Goal: Task Accomplishment & Management: Complete application form

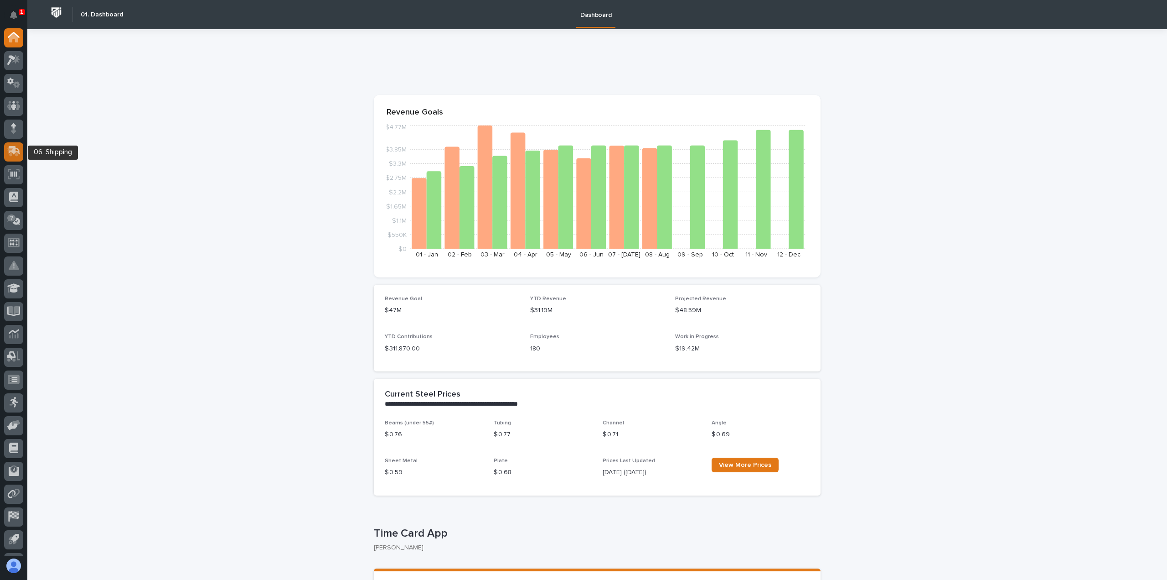
click at [10, 150] on icon at bounding box center [15, 150] width 12 height 9
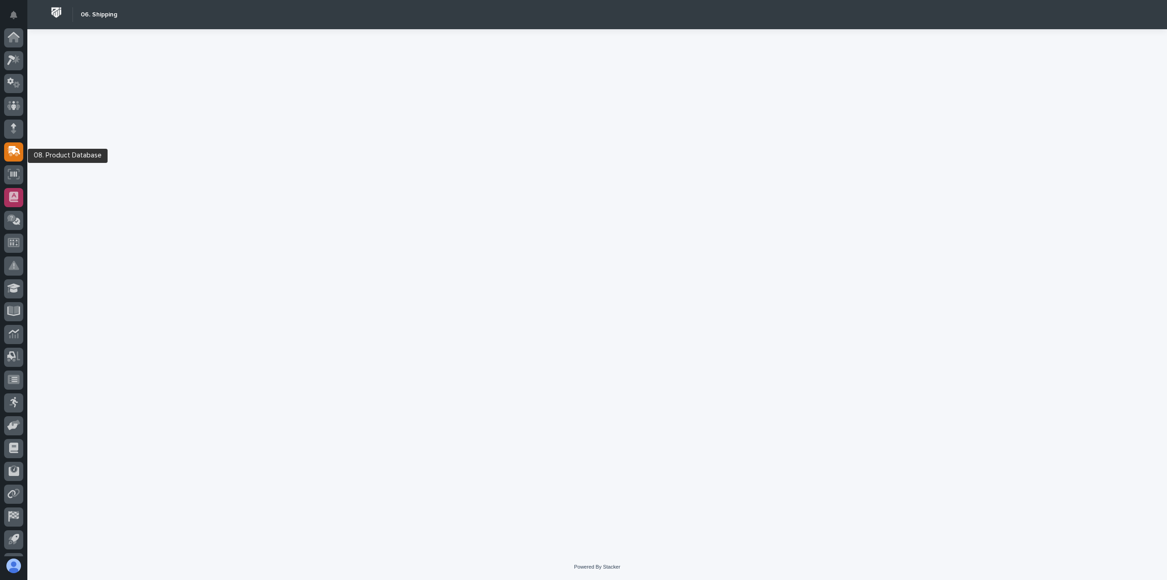
scroll to position [42, 0]
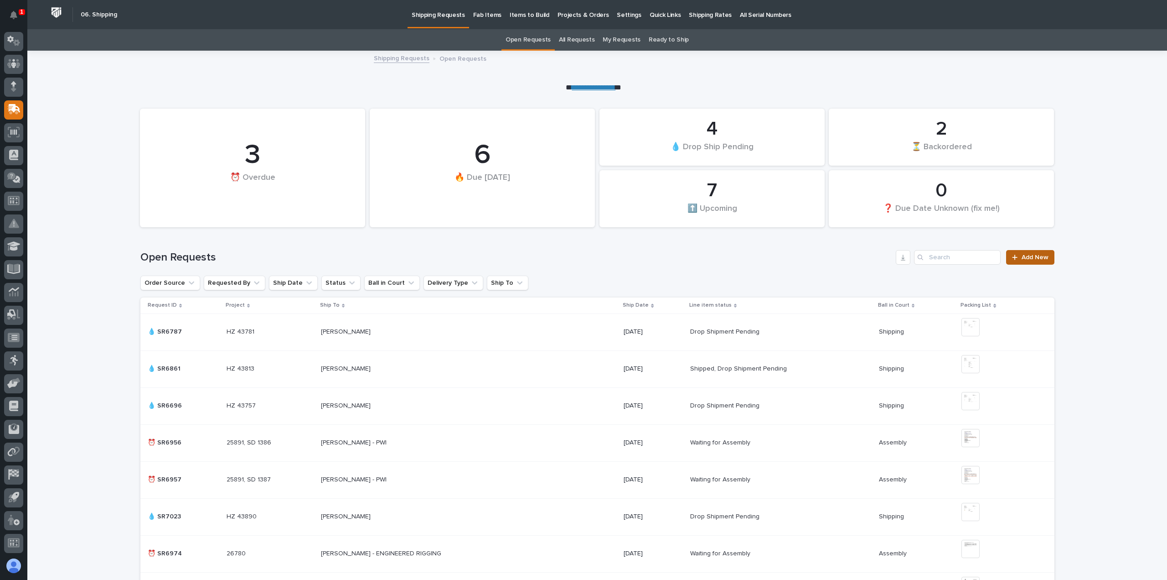
click at [1030, 256] on span "Add New" at bounding box center [1035, 257] width 27 height 6
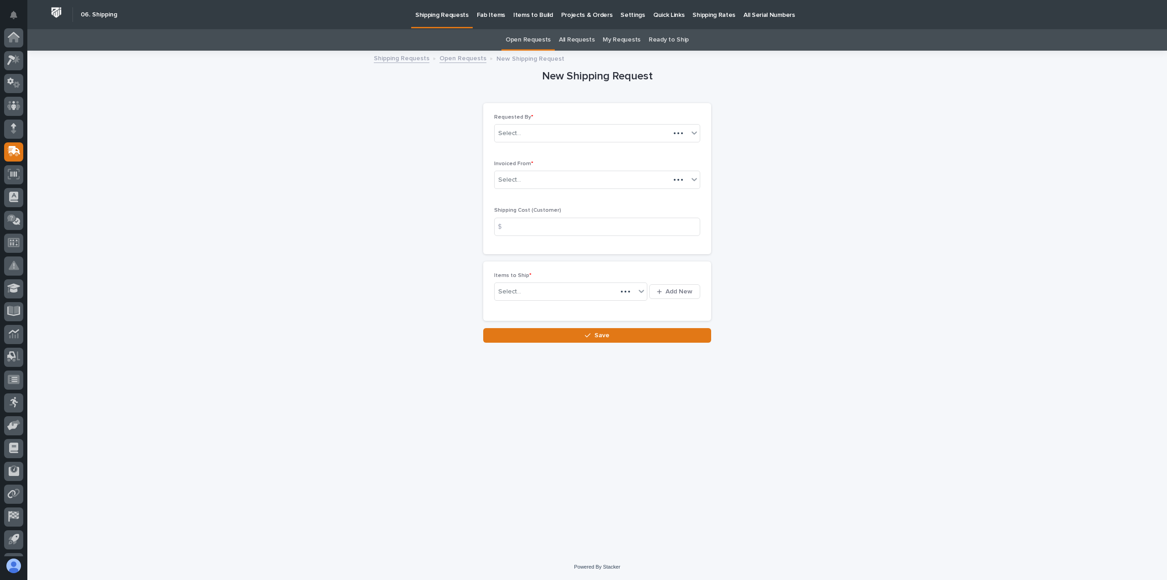
scroll to position [42, 0]
click at [525, 175] on div "Select..." at bounding box center [592, 179] width 194 height 15
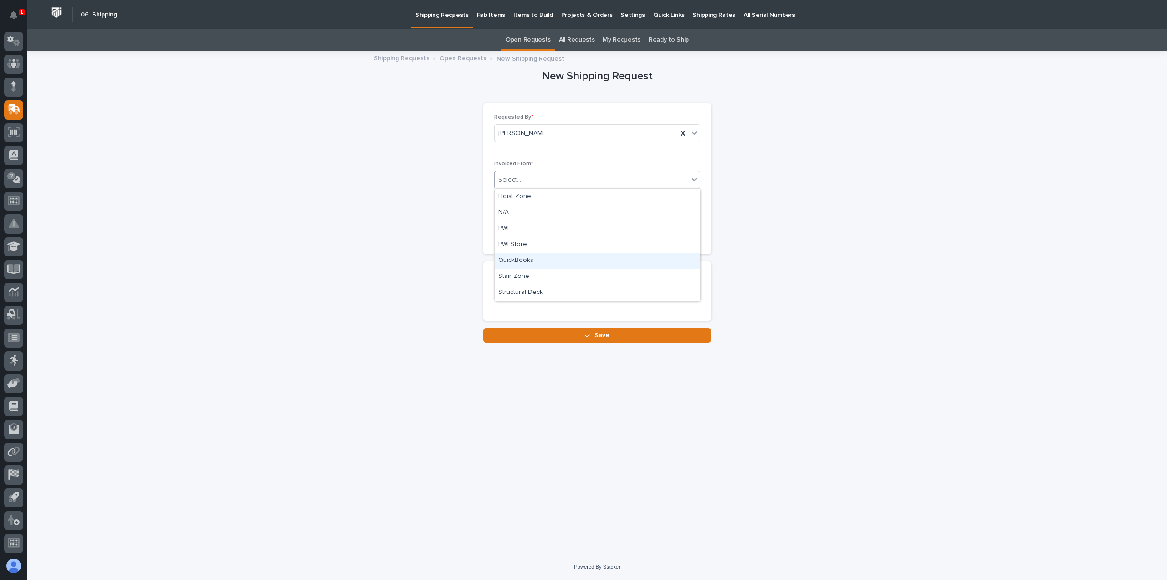
click at [507, 259] on div "QuickBooks" at bounding box center [597, 261] width 205 height 16
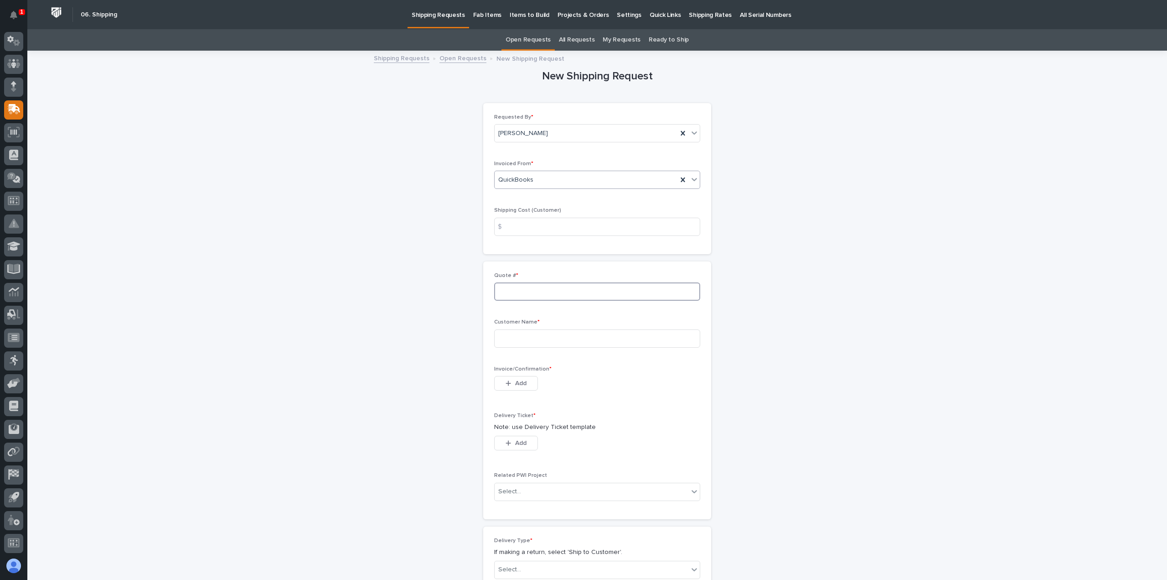
click at [513, 296] on input at bounding box center [597, 291] width 206 height 18
type input "137046"
click at [515, 338] on input at bounding box center [597, 338] width 206 height 18
type input "Kone Cranes"
click at [515, 380] on span "Add" at bounding box center [520, 383] width 11 height 8
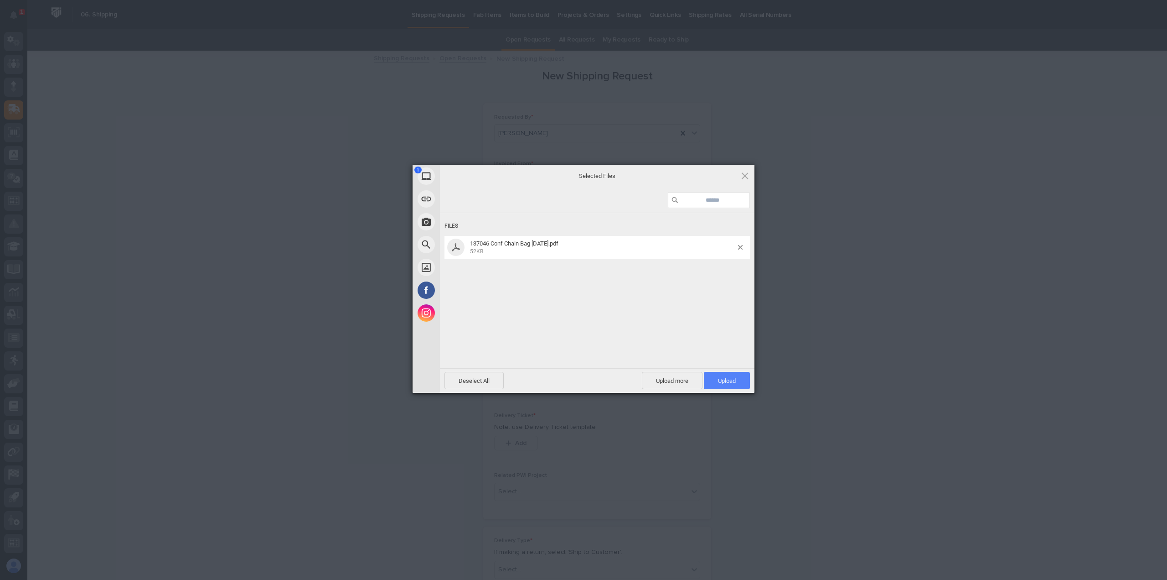
click at [726, 379] on span "Upload 1" at bounding box center [727, 380] width 18 height 7
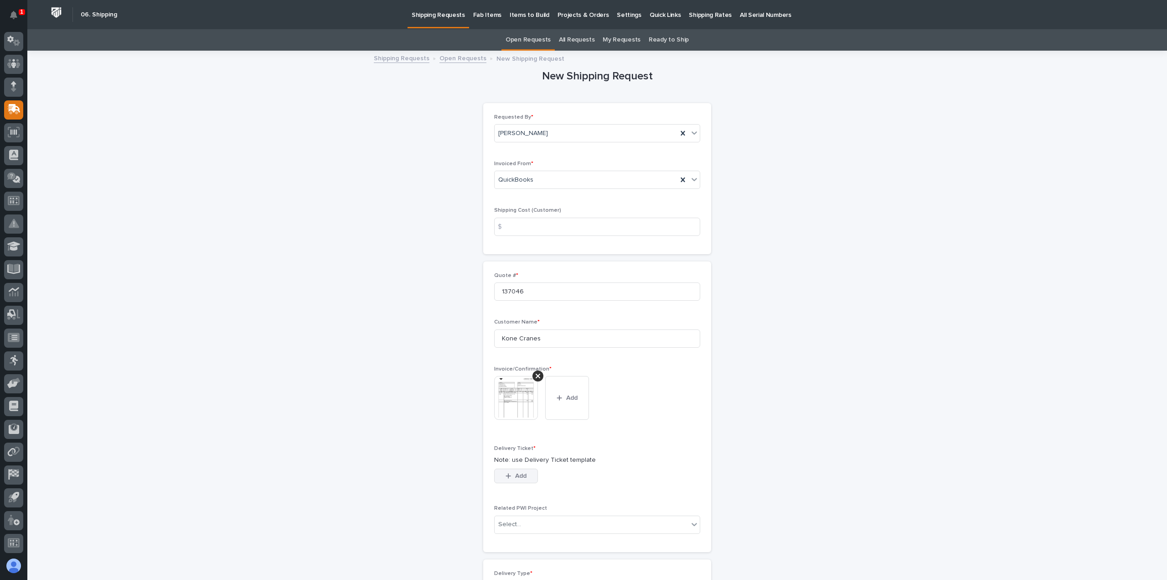
click at [516, 473] on span "Add" at bounding box center [520, 475] width 11 height 8
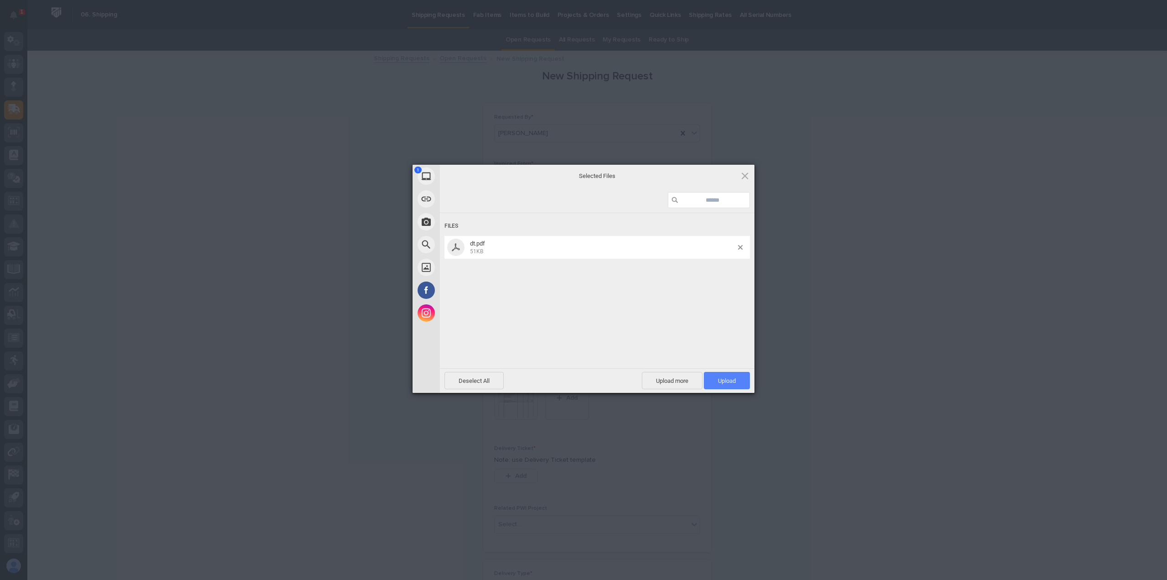
click at [726, 381] on span "Upload 1" at bounding box center [727, 380] width 18 height 7
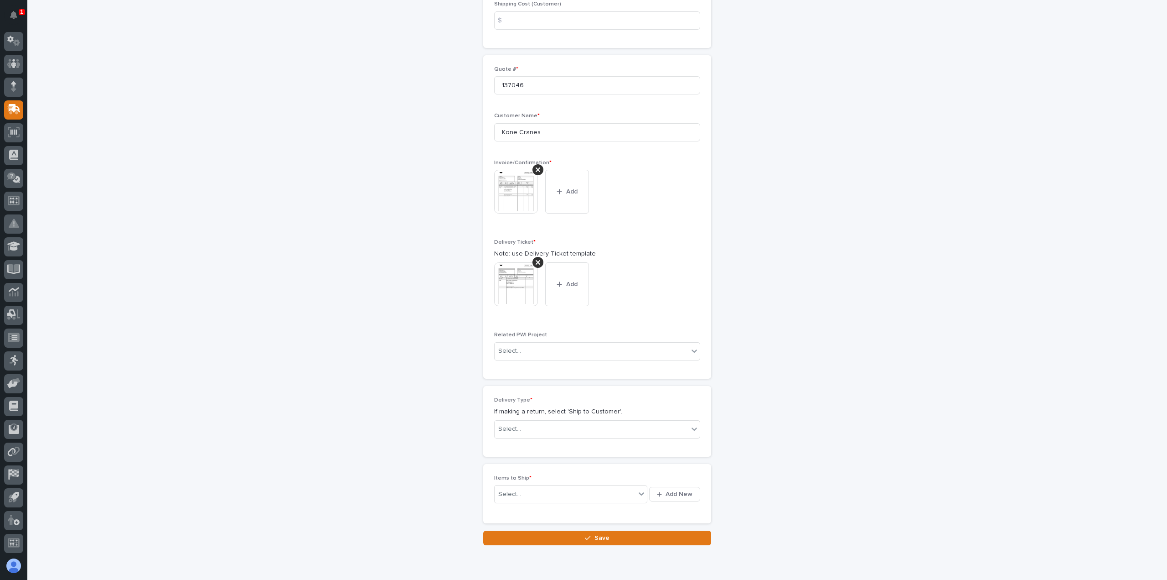
scroll to position [241, 0]
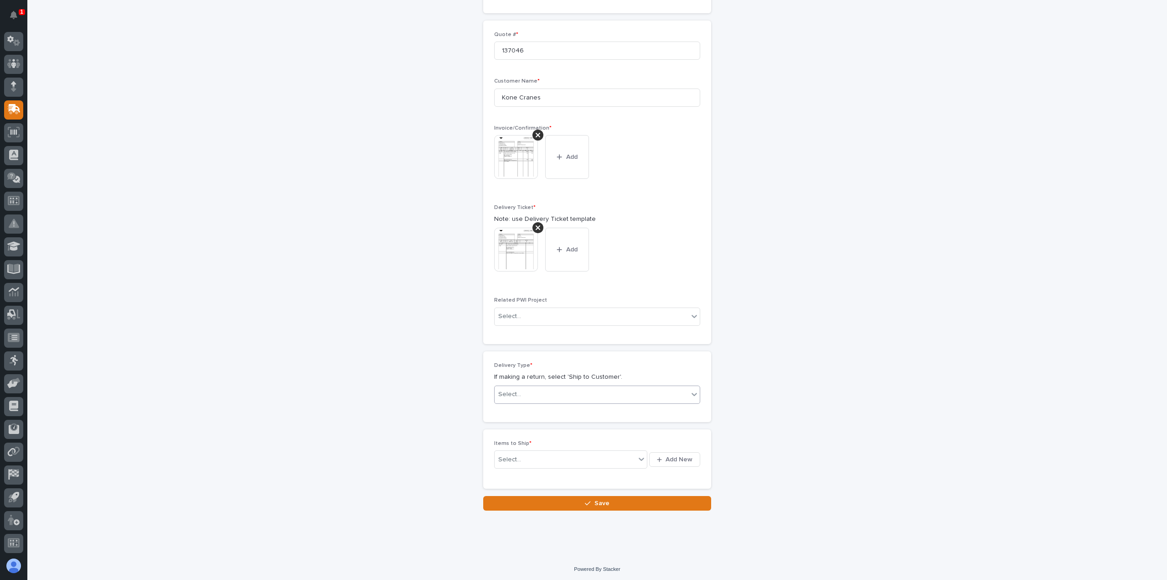
click at [535, 393] on div "Select..." at bounding box center [592, 394] width 194 height 15
click at [517, 411] on div "Ship to Customer" at bounding box center [593, 410] width 205 height 16
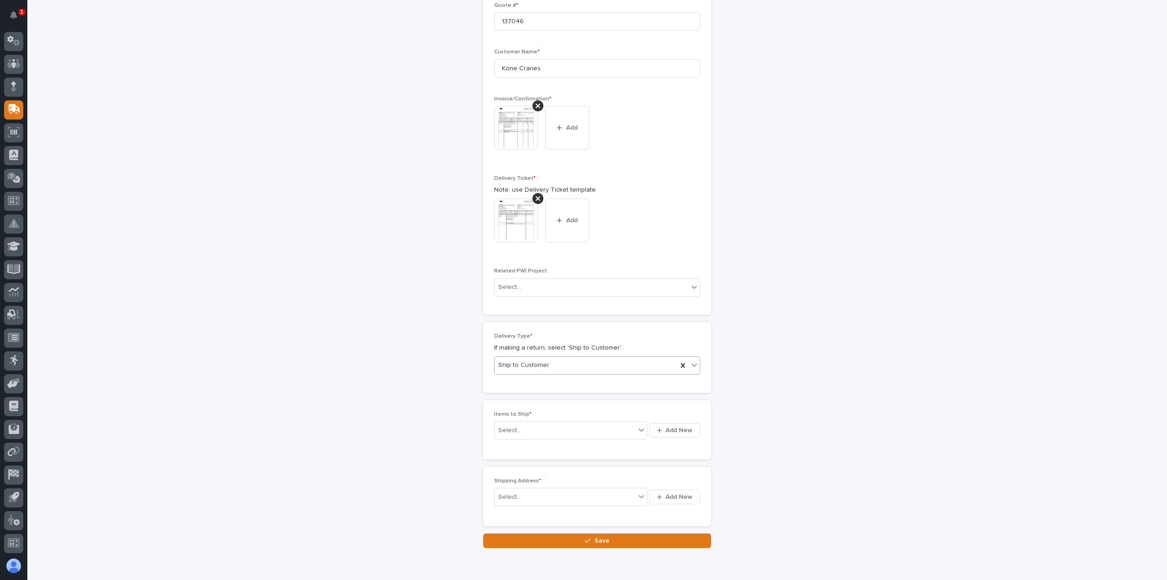
scroll to position [275, 0]
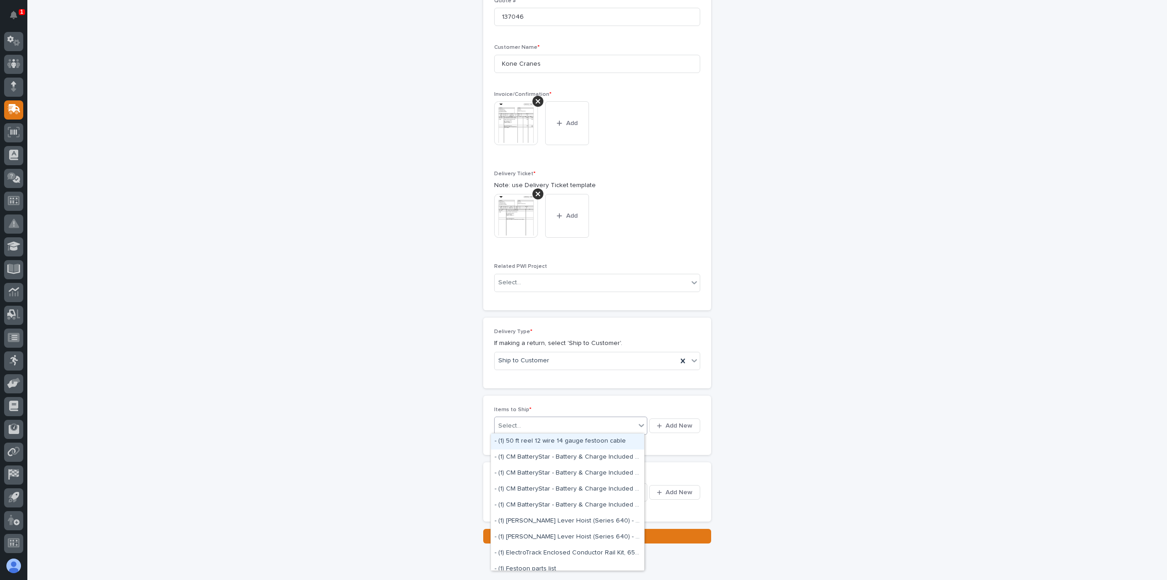
click at [525, 424] on div "Select..." at bounding box center [565, 425] width 141 height 11
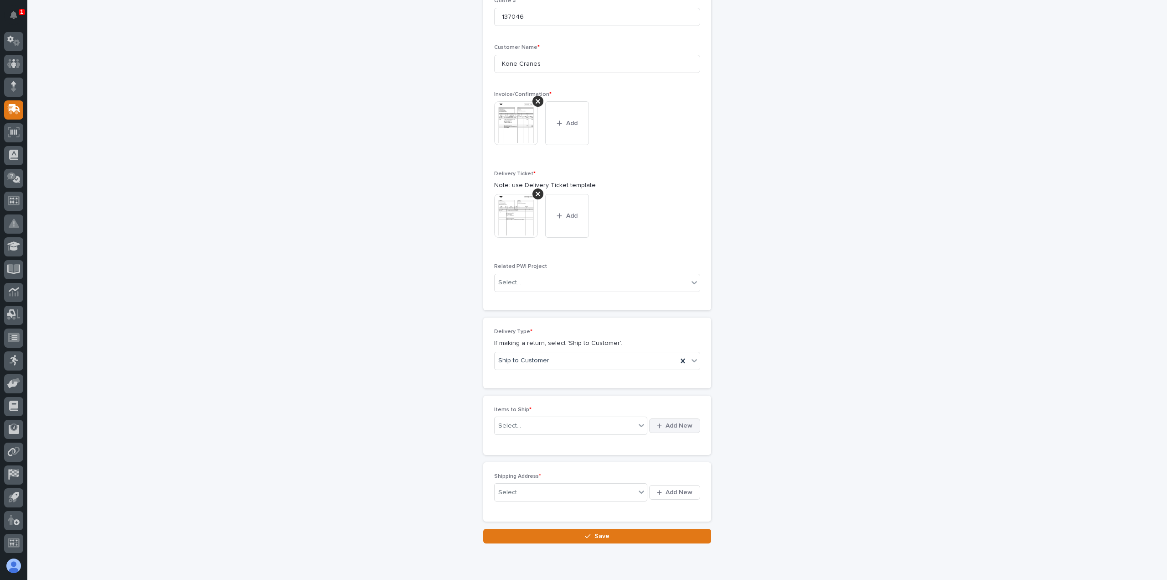
click at [685, 421] on span "Add New" at bounding box center [679, 425] width 27 height 8
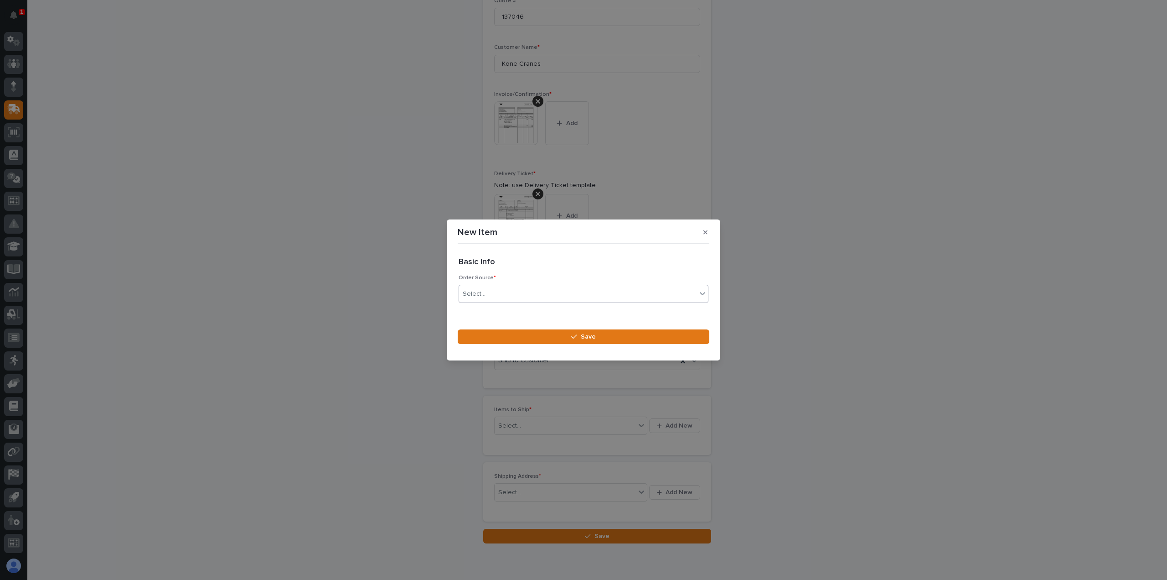
click at [500, 288] on div "Select..." at bounding box center [578, 293] width 238 height 15
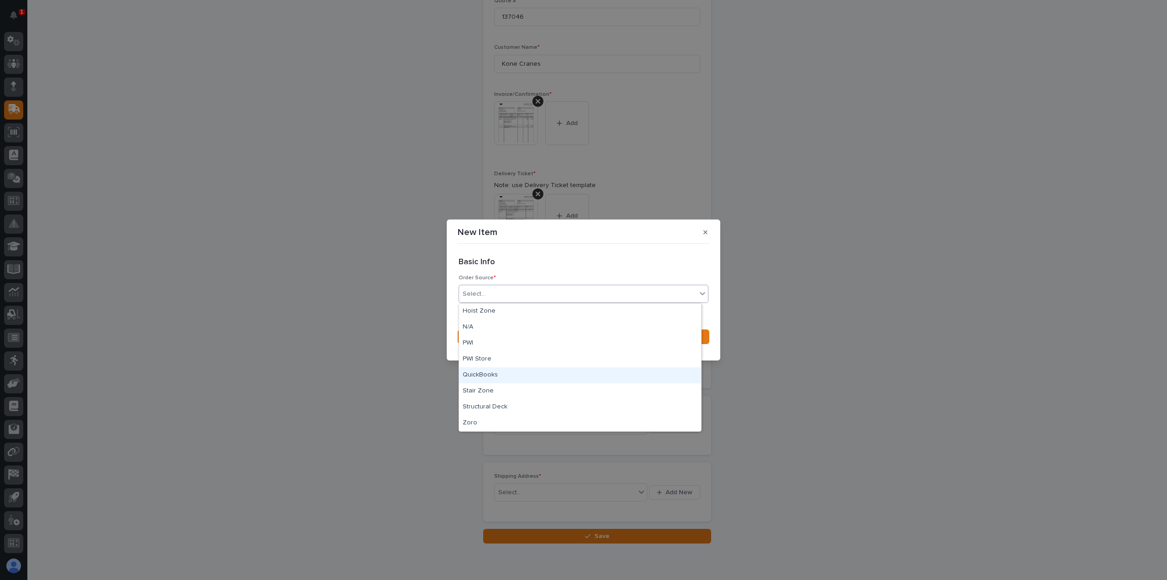
click at [479, 371] on div "QuickBooks" at bounding box center [580, 375] width 242 height 16
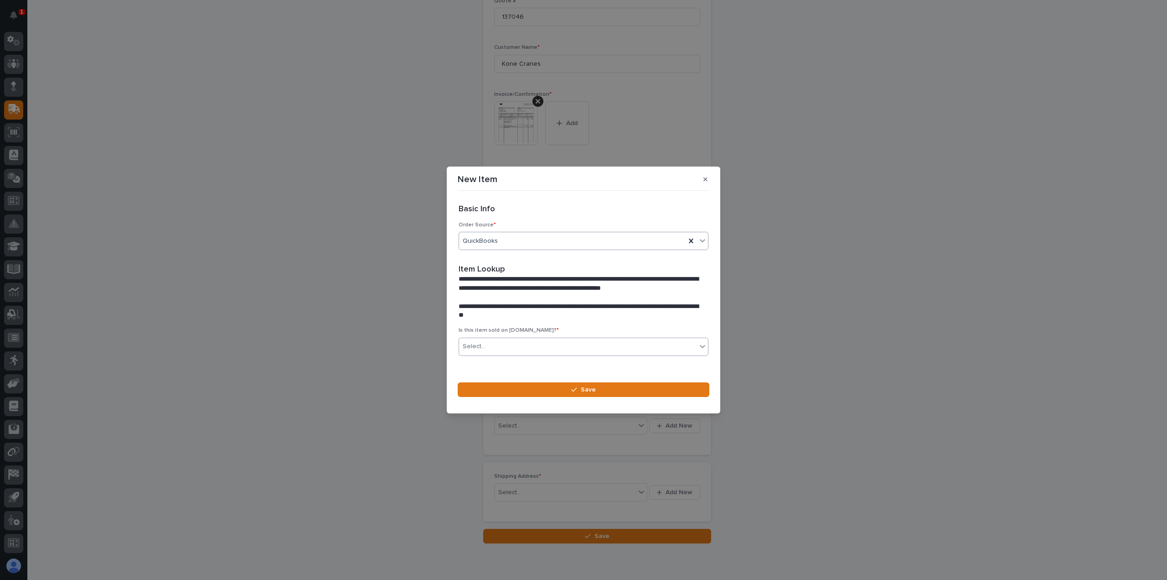
click at [486, 346] on div "Select..." at bounding box center [578, 346] width 238 height 15
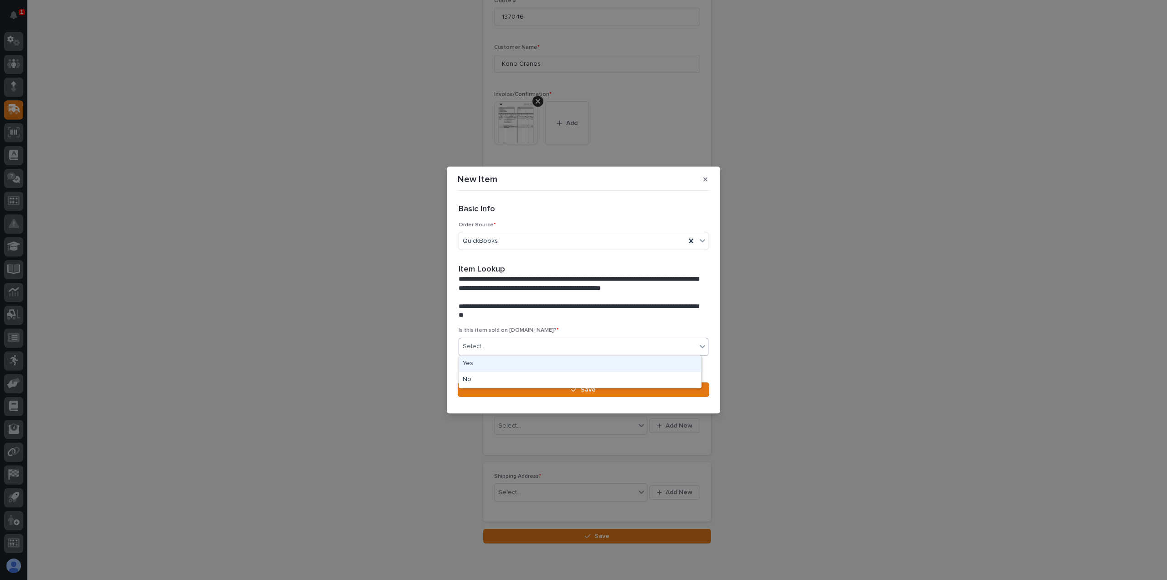
click at [472, 362] on div "Yes" at bounding box center [580, 364] width 242 height 16
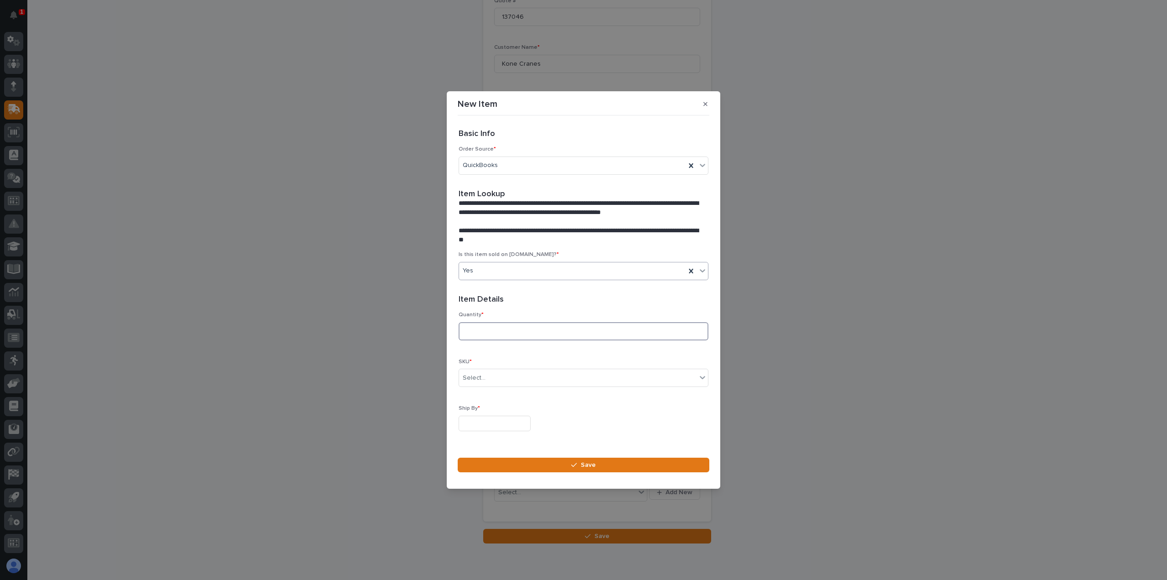
click at [485, 328] on input at bounding box center [584, 331] width 250 height 18
type input "1"
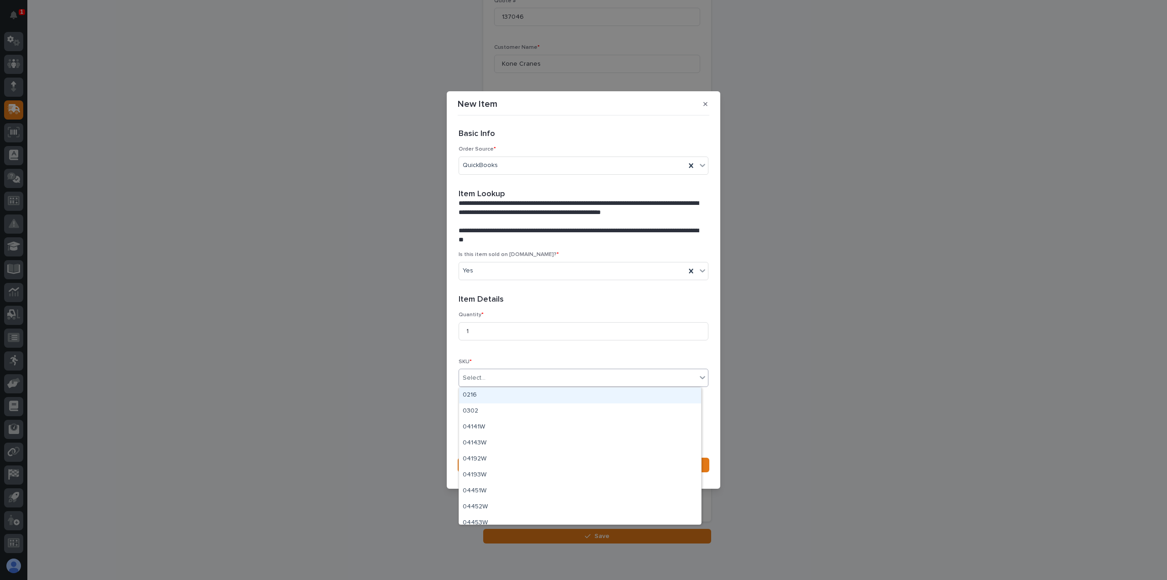
click at [487, 375] on div "Select..." at bounding box center [578, 377] width 238 height 15
type input "***"
click at [480, 498] on div "SCC-412B" at bounding box center [580, 500] width 242 height 16
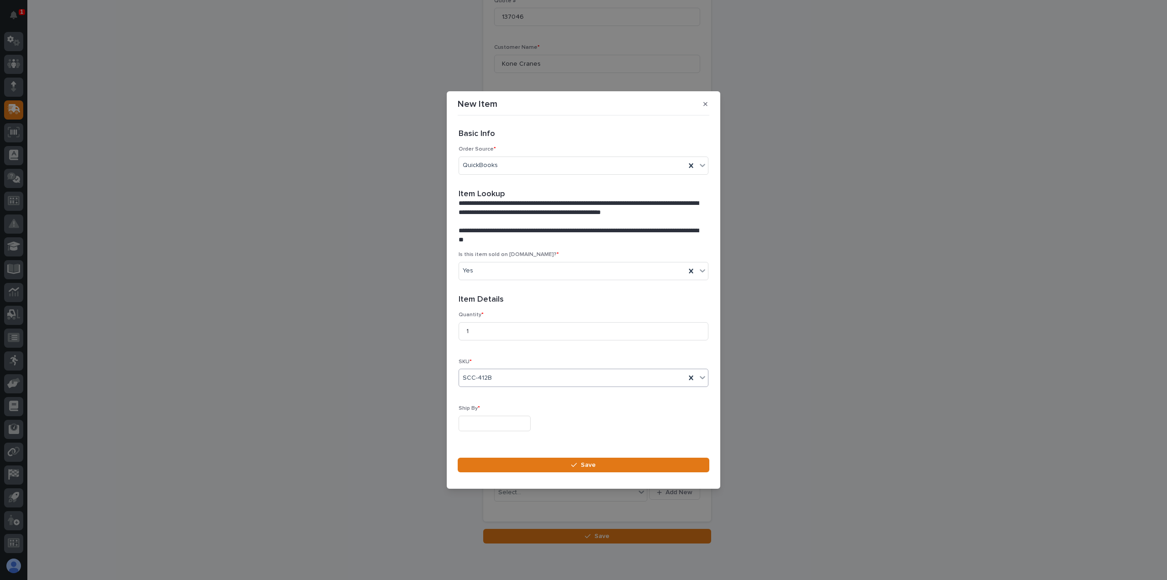
click at [486, 422] on input "text" at bounding box center [495, 423] width 72 height 16
click at [479, 378] on div "30" at bounding box center [477, 378] width 12 height 12
type input "**********"
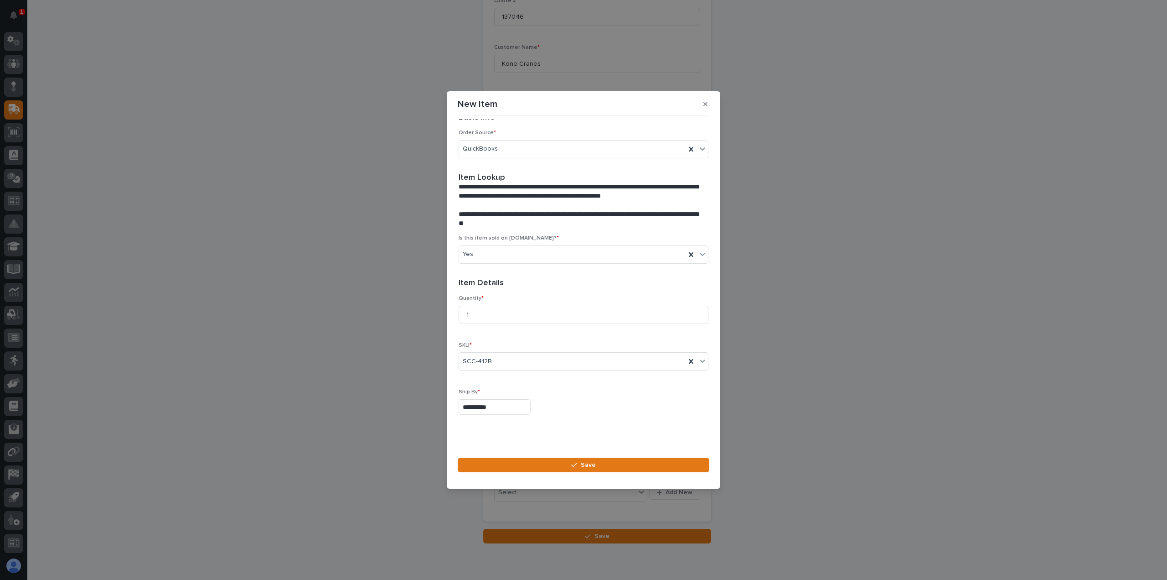
scroll to position [25, 0]
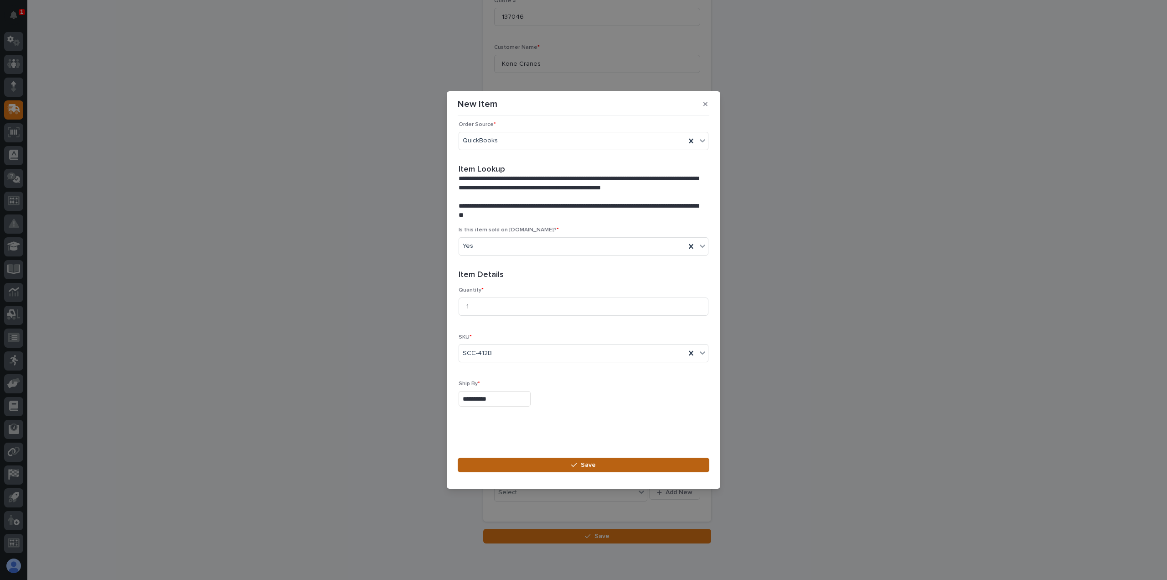
click at [585, 462] on span "Save" at bounding box center [588, 465] width 15 height 8
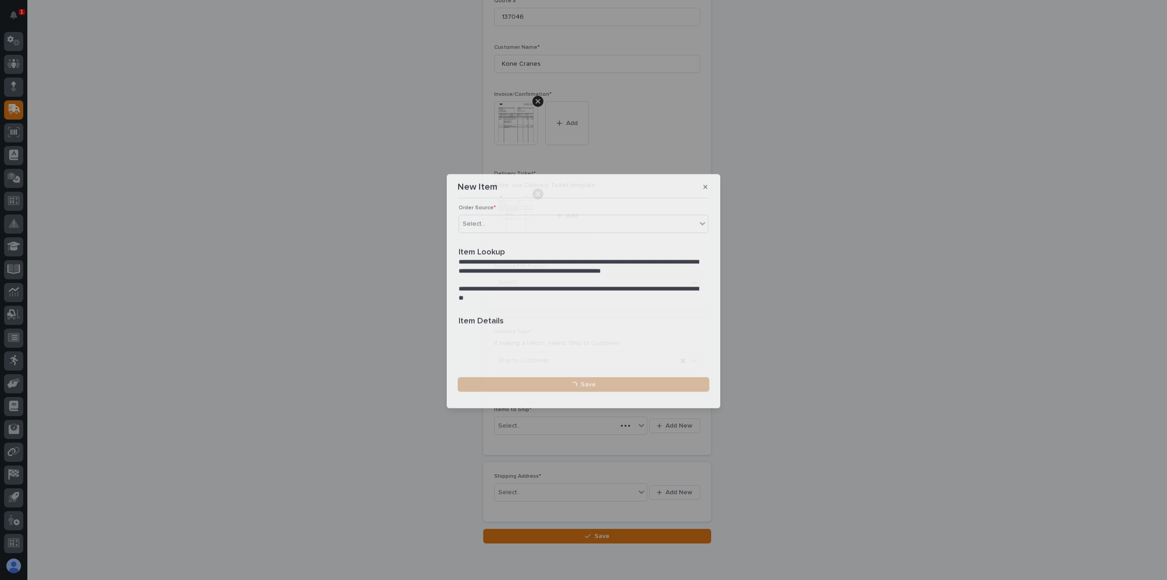
scroll to position [285, 0]
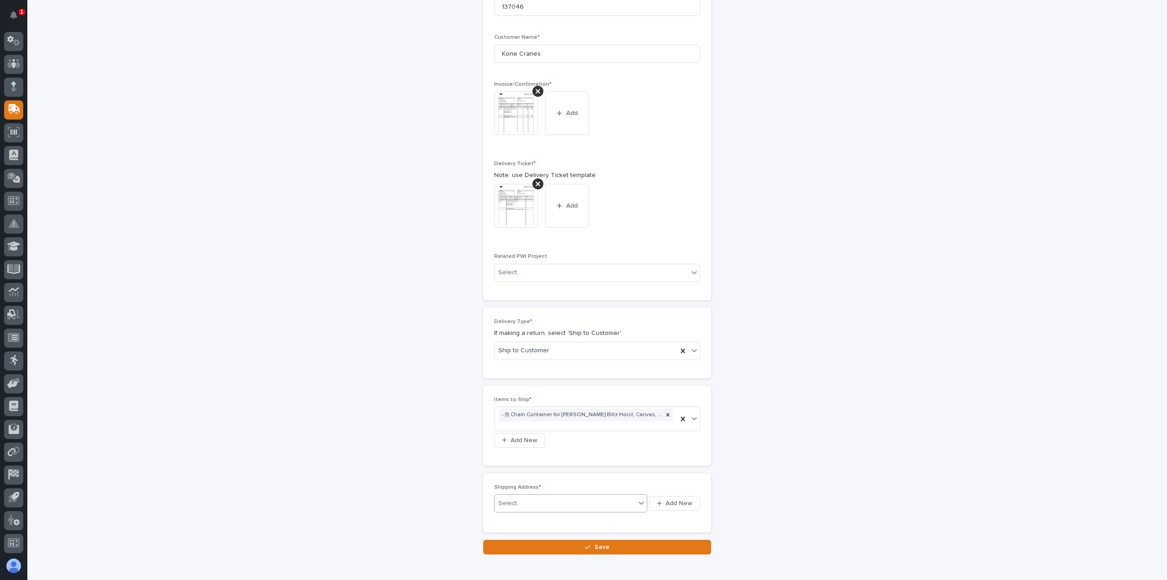
click at [540, 498] on div "Select..." at bounding box center [565, 503] width 141 height 15
type input "*"
click at [680, 499] on span "Add New" at bounding box center [679, 503] width 27 height 8
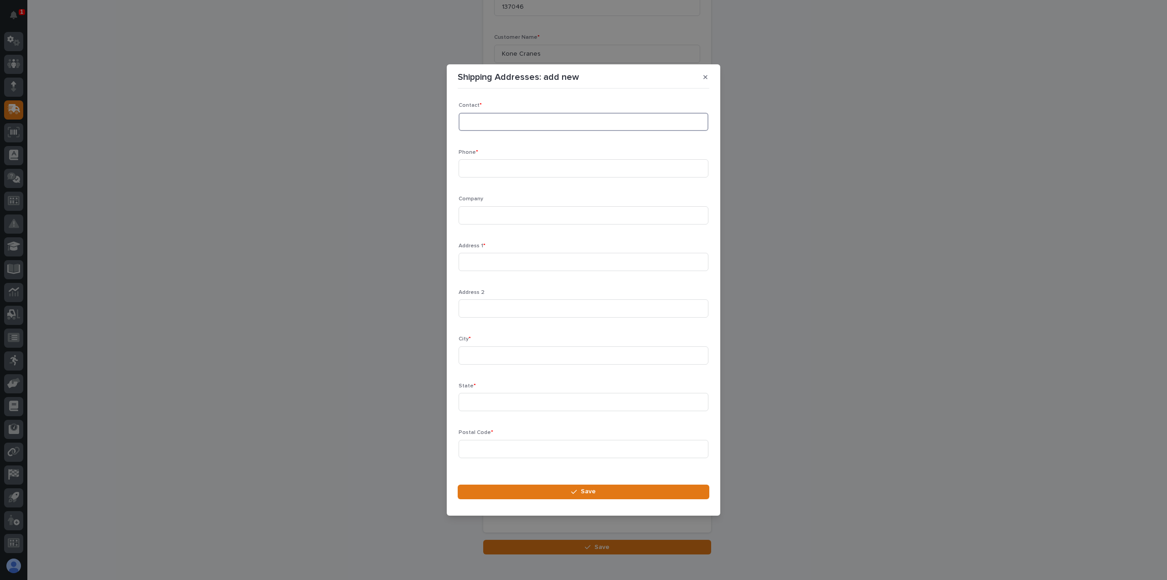
click at [481, 119] on input at bounding box center [584, 122] width 250 height 18
type input "[PERSON_NAME]"
type input "[PHONE_NUMBER]"
type input "[PERSON_NAME] Material Handling"
type input "Plant US02"
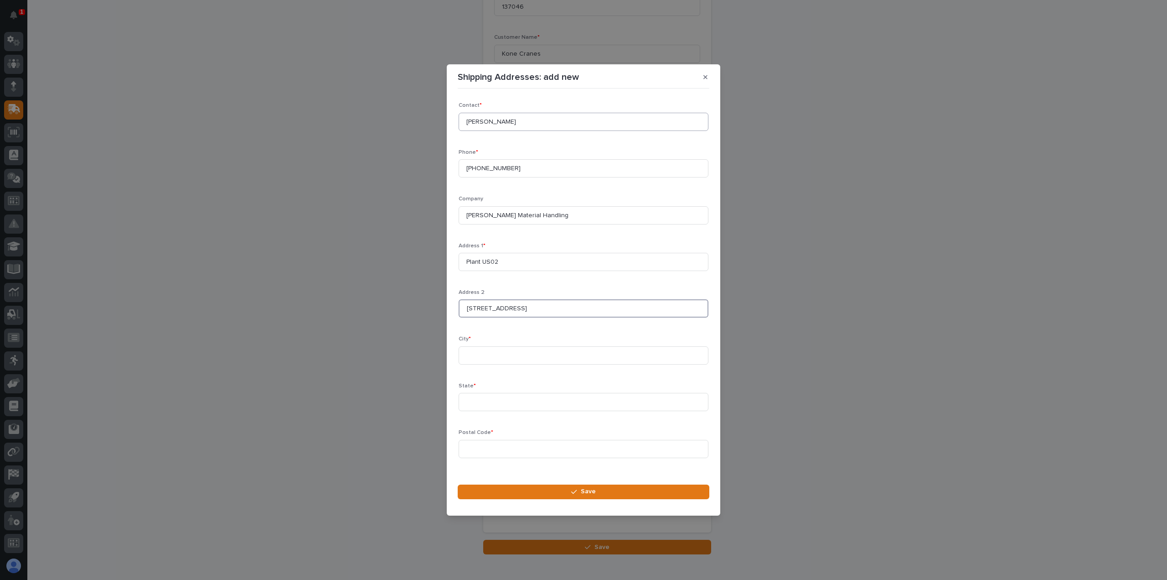
type input "[STREET_ADDRESS]"
type input "[GEOGRAPHIC_DATA]"
type input "WI"
type input "53094"
click at [589, 490] on span "Save" at bounding box center [588, 491] width 15 height 8
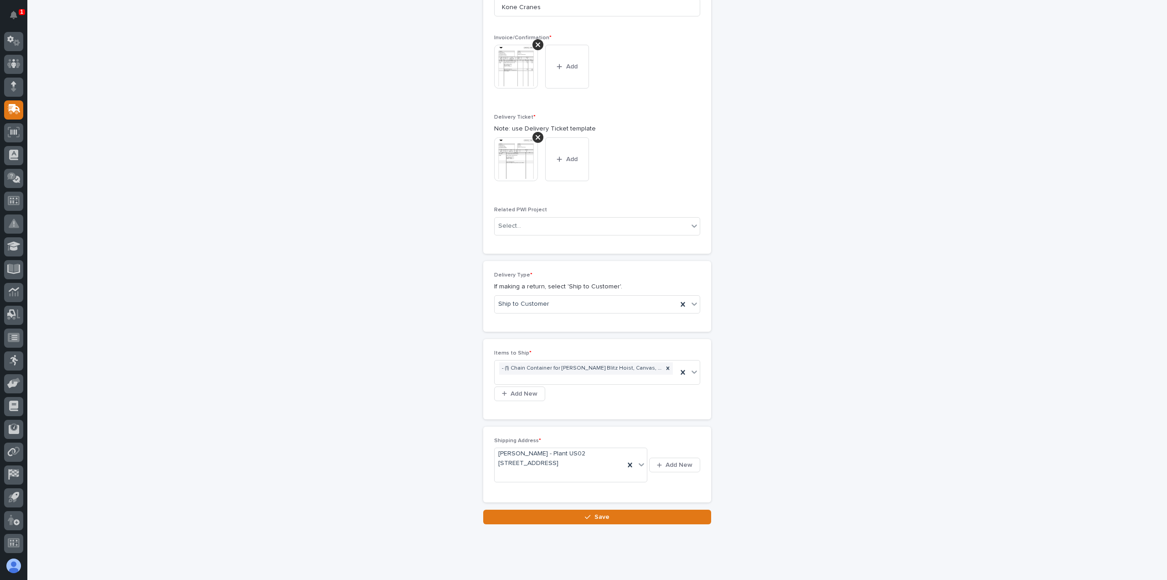
scroll to position [345, 0]
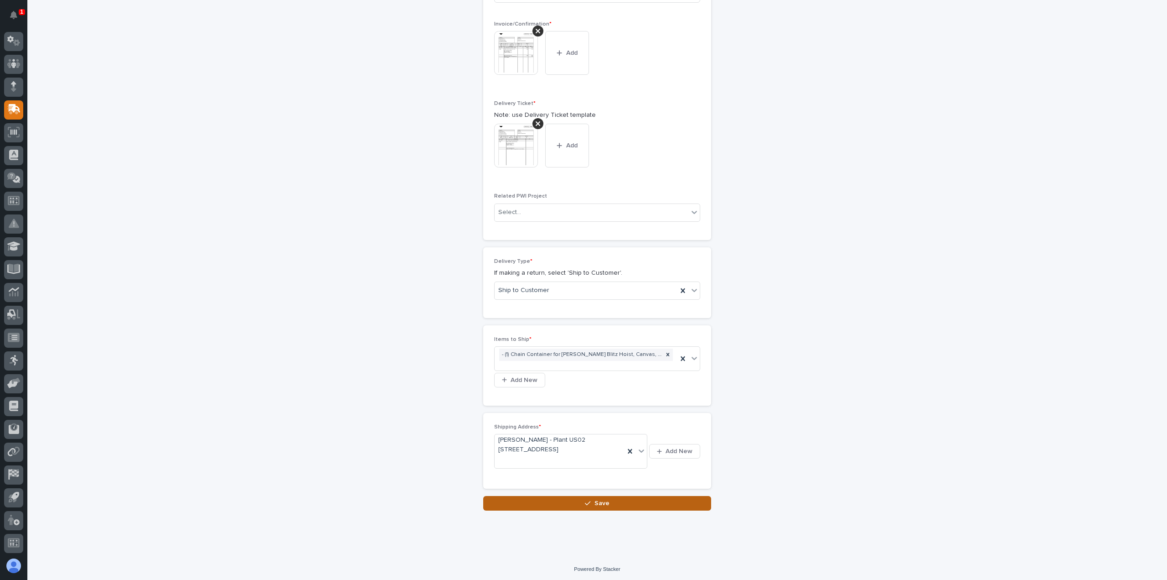
click at [595, 500] on span "Save" at bounding box center [602, 503] width 15 height 8
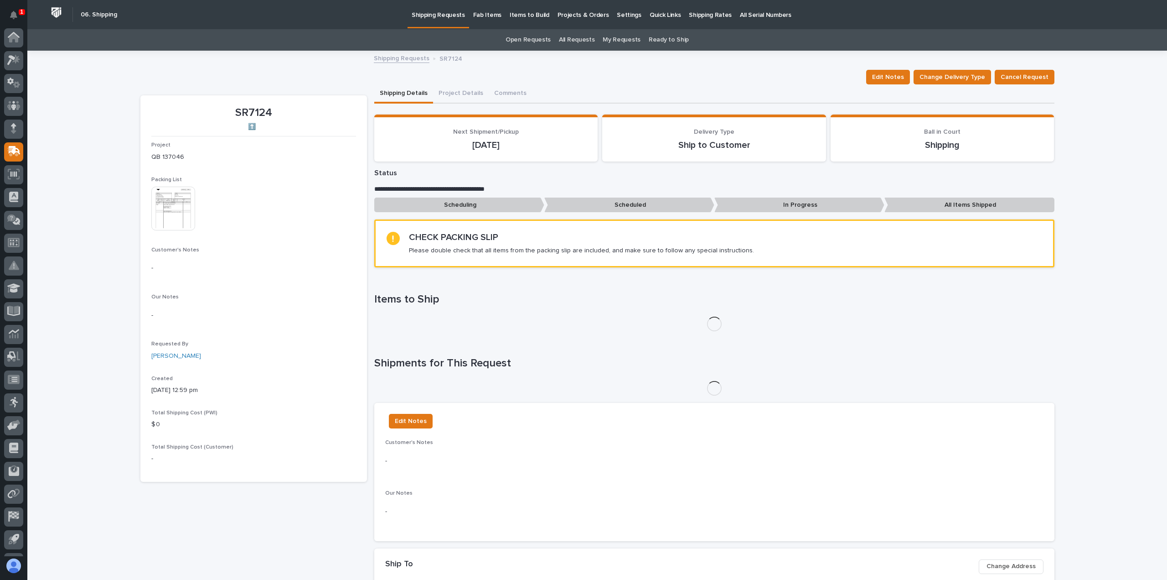
scroll to position [42, 0]
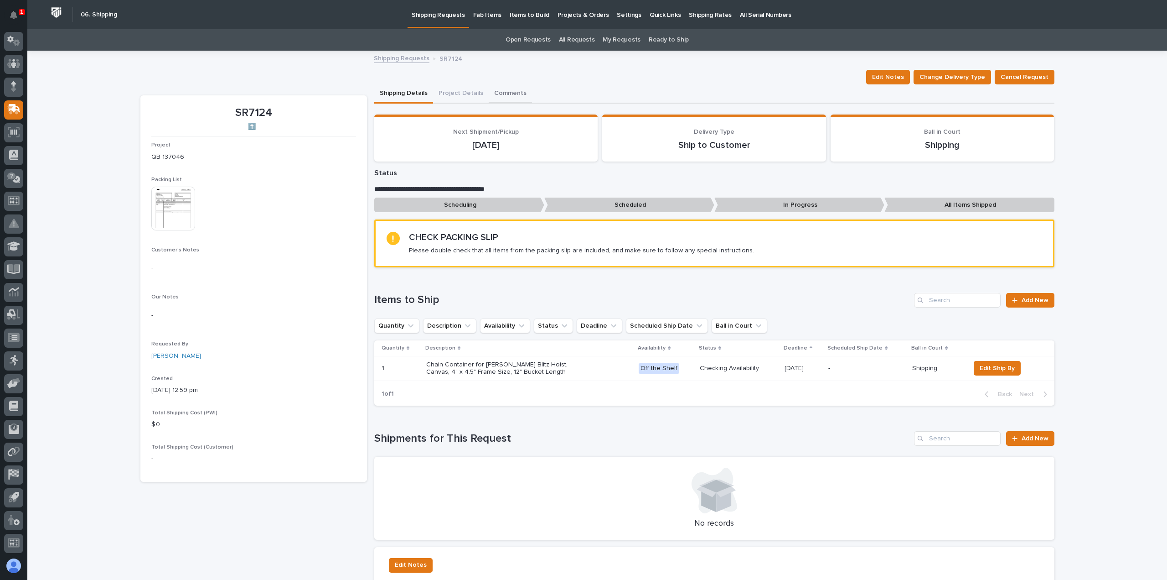
click at [508, 93] on button "Comments" at bounding box center [510, 93] width 43 height 19
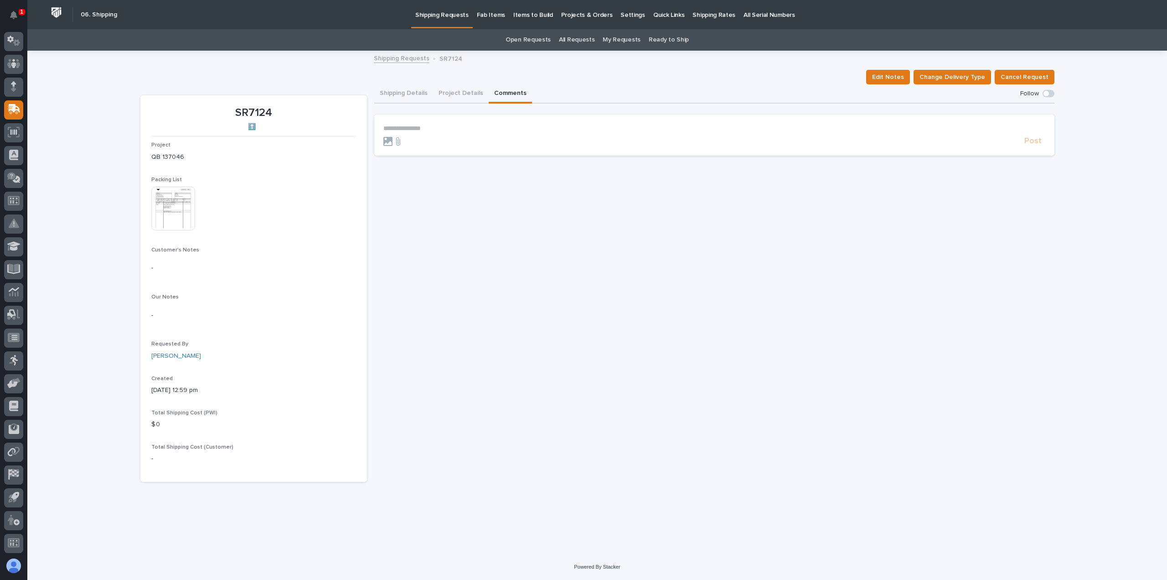
click at [403, 126] on p "**********" at bounding box center [714, 128] width 662 height 8
click at [1036, 145] on span "Post" at bounding box center [1033, 145] width 17 height 10
